Goal: Complete application form: Complete application form

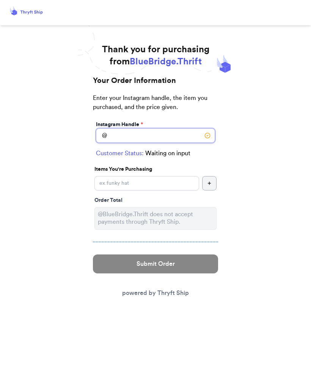
click at [179, 132] on input "Instagram Handle *" at bounding box center [155, 135] width 119 height 14
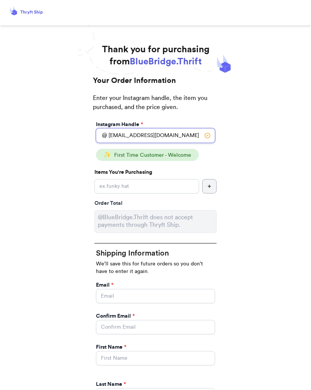
type input "[EMAIL_ADDRESS][DOMAIN_NAME]"
click at [166, 185] on input "Instagram Handle *" at bounding box center [146, 186] width 105 height 14
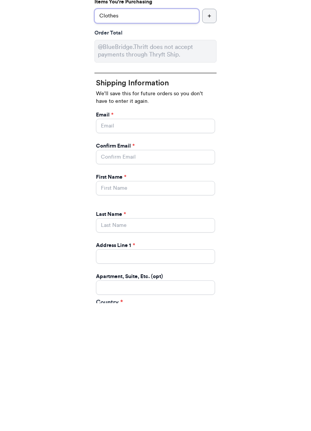
scroll to position [45, 0]
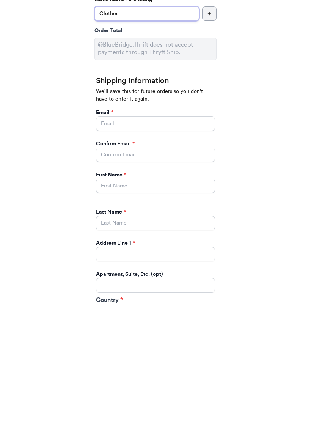
type input "Clothes"
click at [122, 244] on input "Instagram Handle *" at bounding box center [155, 251] width 119 height 14
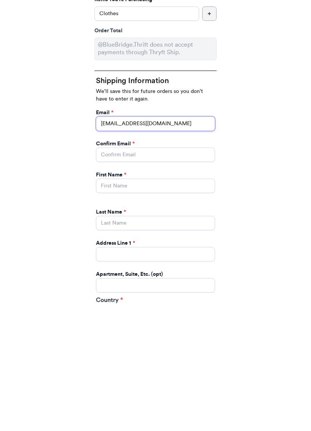
type input "[EMAIL_ADDRESS][DOMAIN_NAME]"
click at [148, 275] on input "Instagram Handle *" at bounding box center [155, 282] width 119 height 14
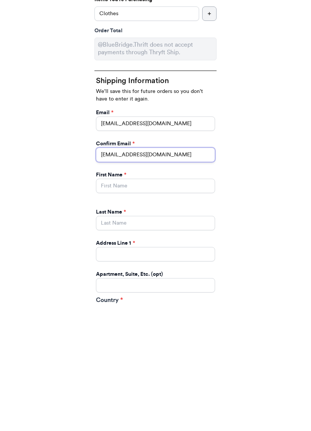
type input "[EMAIL_ADDRESS][DOMAIN_NAME]"
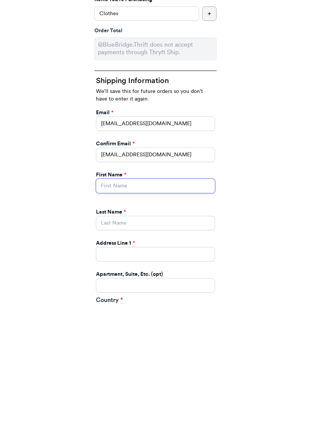
click at [131, 306] on input "Instagram Handle *" at bounding box center [155, 313] width 119 height 14
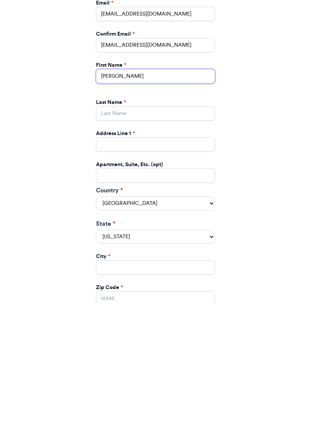
scroll to position [157, 0]
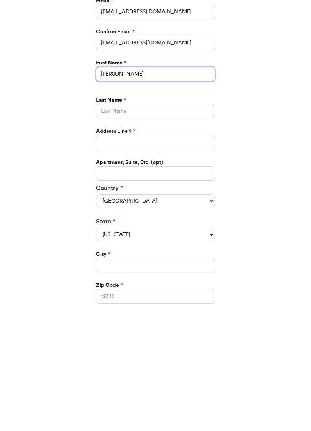
type input "[PERSON_NAME]"
click at [146, 231] on input "Instagram Handle *" at bounding box center [155, 238] width 119 height 14
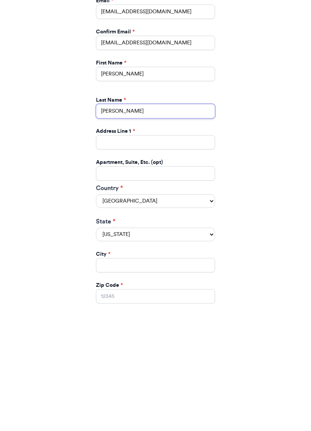
type input "[PERSON_NAME]"
click at [174, 262] on input "Instagram Handle *" at bounding box center [155, 269] width 119 height 14
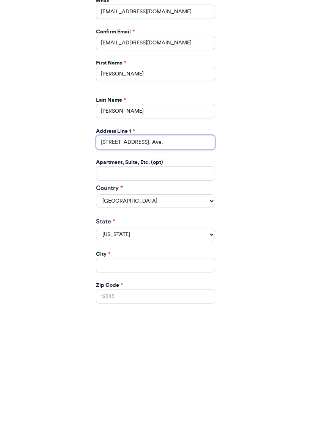
type input "[STREET_ADDRESS]. Ave."
click at [211, 355] on select "[US_STATE] [US_STATE] [US_STATE] [US_STATE] [US_STATE] [US_STATE] [US_STATE] [U…" at bounding box center [155, 362] width 119 height 14
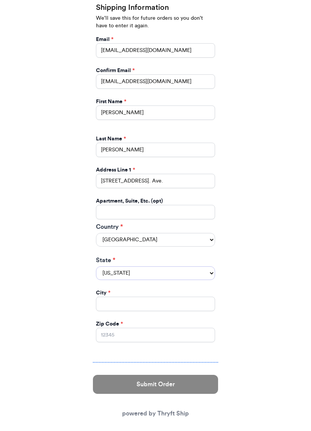
select select "IL"
click at [164, 296] on input "Instagram Handle *" at bounding box center [155, 303] width 119 height 14
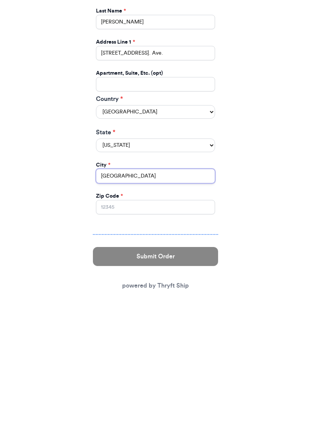
type input "[GEOGRAPHIC_DATA]"
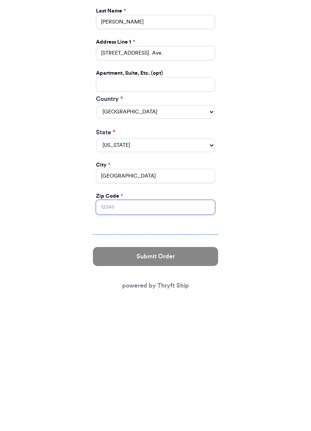
click at [148, 327] on input "Zip Code *" at bounding box center [155, 334] width 119 height 14
type input "60302"
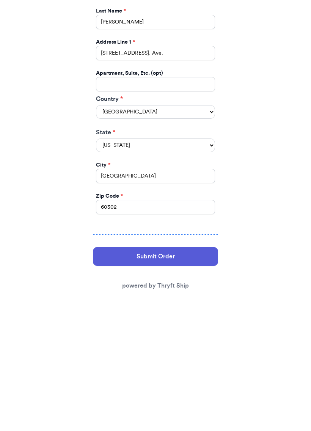
click at [198, 374] on button "Submit Order" at bounding box center [155, 383] width 125 height 19
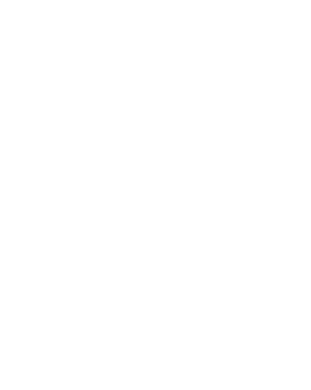
scroll to position [0, 0]
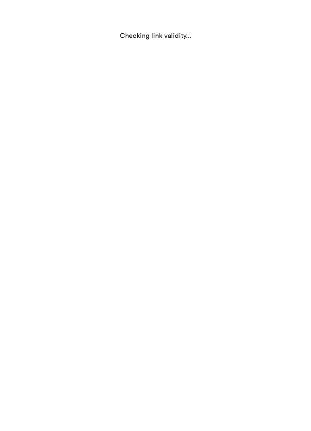
select select "IL"
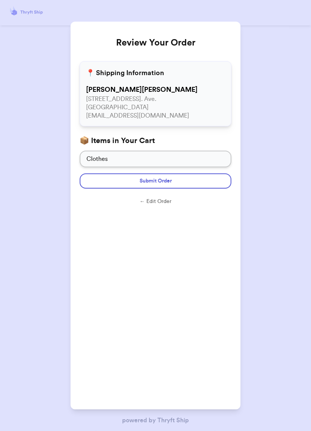
click at [189, 180] on button "Submit Order" at bounding box center [156, 180] width 152 height 15
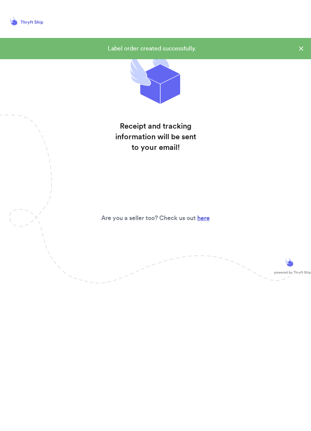
click at [302, 48] on icon at bounding box center [301, 49] width 8 height 8
